Goal: Information Seeking & Learning: Learn about a topic

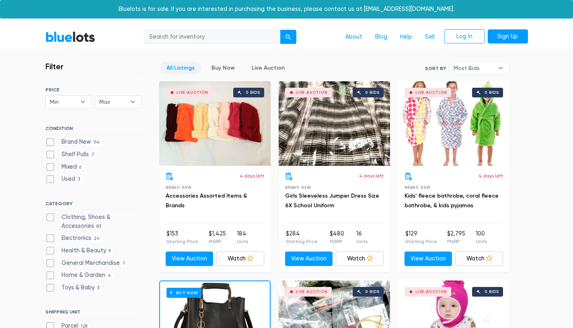
click at [73, 37] on link "BlueLots" at bounding box center [70, 37] width 50 height 12
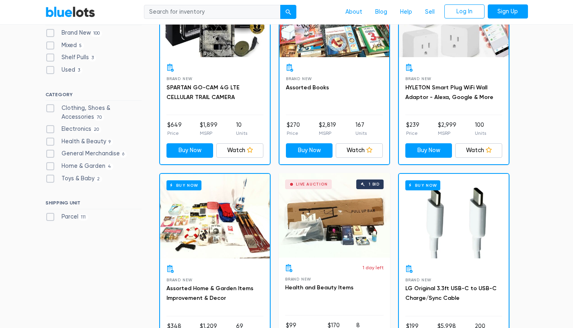
scroll to position [155, 0]
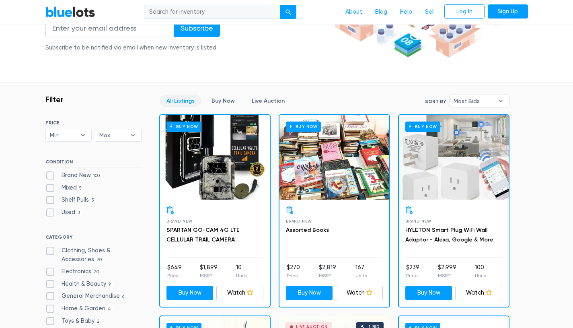
click at [51, 175] on label "Brand New 100" at bounding box center [73, 175] width 57 height 9
click at [51, 175] on New"] "Brand New 100" at bounding box center [47, 173] width 5 height 5
checkbox New"] "true"
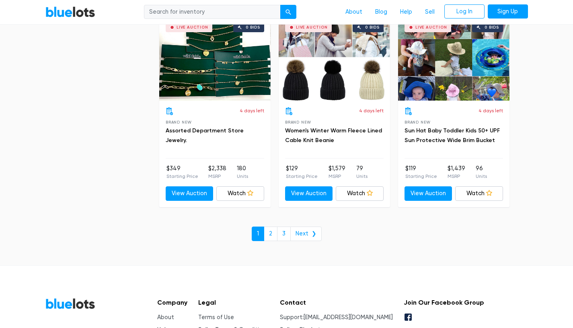
scroll to position [3512, 0]
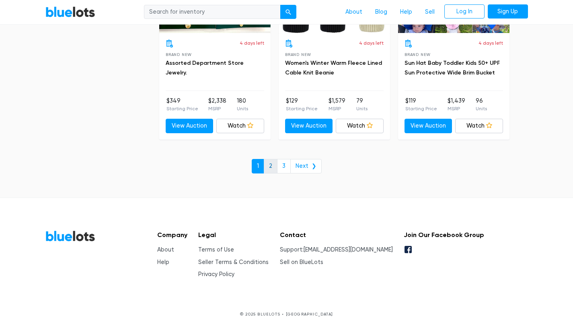
click at [273, 167] on link "2" at bounding box center [271, 166] width 14 height 14
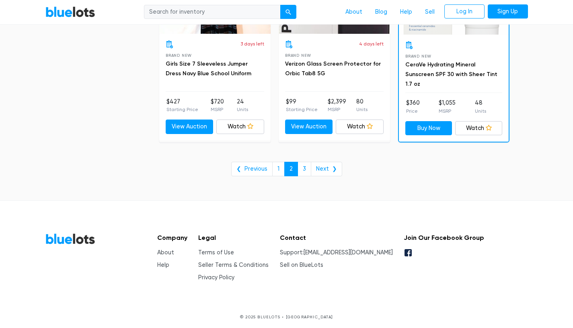
scroll to position [3327, 0]
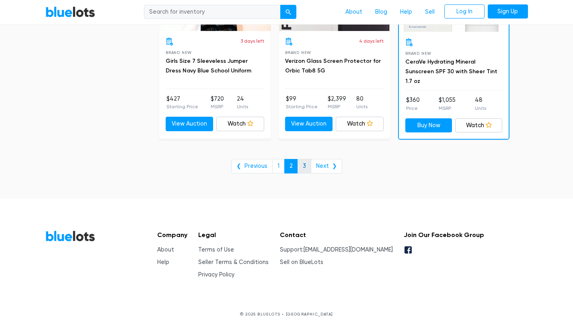
click at [304, 165] on link "3" at bounding box center [304, 166] width 14 height 14
